Goal: Book appointment/travel/reservation

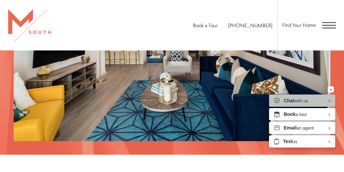
scroll to position [638, 0]
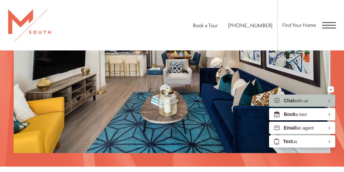
click at [216, 26] on span "Book a Tour" at bounding box center [205, 25] width 25 height 7
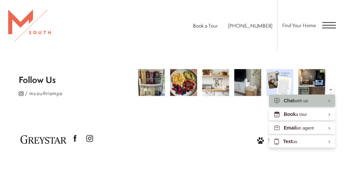
scroll to position [453, 0]
